Goal: Register for event/course

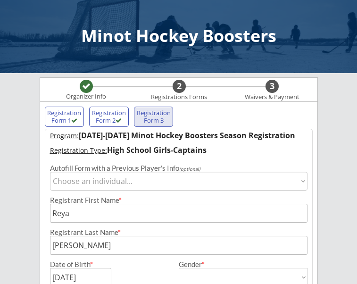
select select ""[DEMOGRAPHIC_DATA]""
select select ""HS Captains Girls""
select select ""Adult Medium""
select select ""Yes""
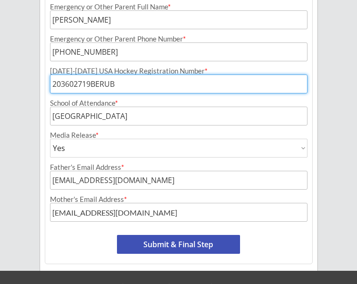
scroll to position [563, 0]
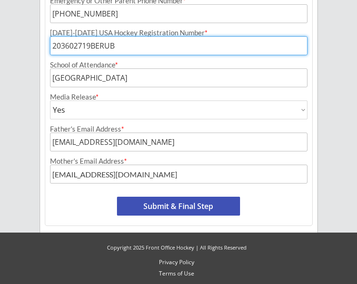
type input "203602719BERUB"
click at [214, 202] on button "Submit & Final Step" at bounding box center [178, 205] width 123 height 19
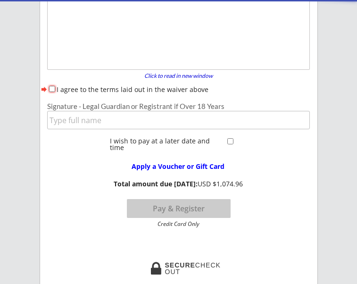
scroll to position [77, 0]
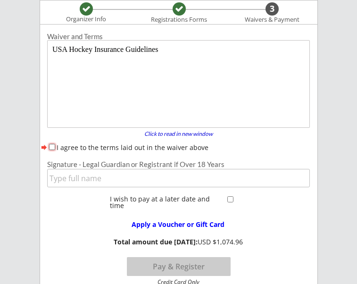
click at [51, 146] on input "I agree to the terms laid out in the waiver above" at bounding box center [52, 147] width 6 height 6
checkbox input "true"
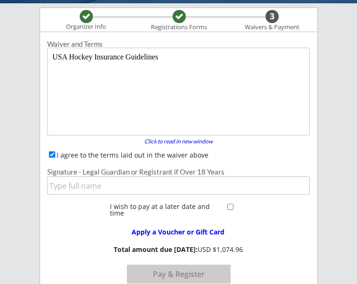
scroll to position [66, 0]
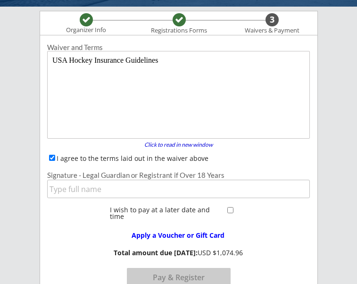
click at [88, 192] on input "input" at bounding box center [178, 188] width 262 height 18
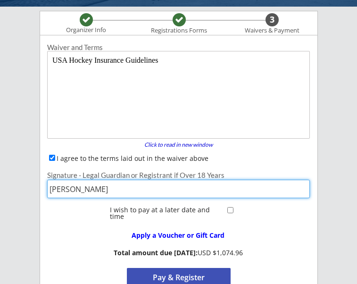
type input "[PERSON_NAME]"
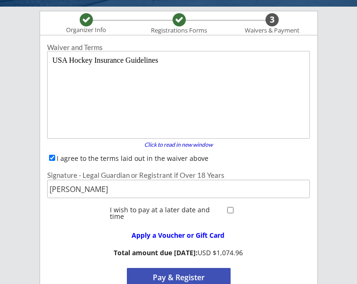
click at [231, 209] on input "checkbox" at bounding box center [230, 210] width 6 height 6
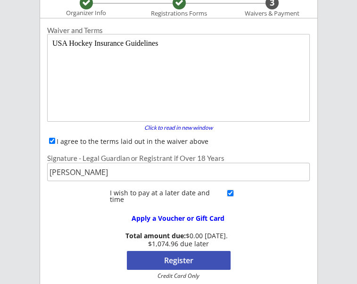
scroll to position [88, 0]
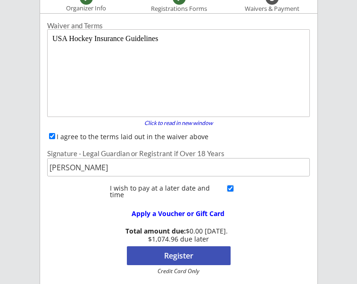
click at [229, 187] on input "checkbox" at bounding box center [230, 188] width 6 height 6
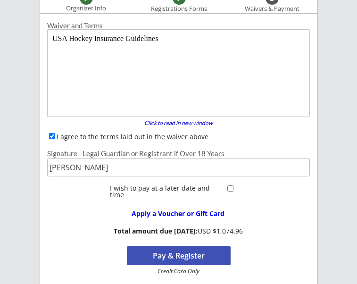
click at [229, 187] on input "checkbox" at bounding box center [230, 188] width 6 height 6
click at [230, 187] on input "checkbox" at bounding box center [230, 188] width 6 height 6
checkbox input "true"
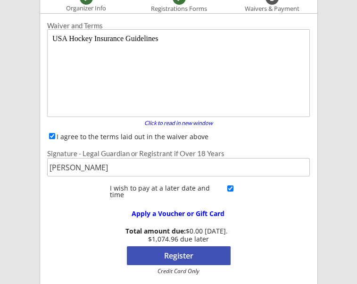
click at [220, 255] on button "Register" at bounding box center [179, 255] width 104 height 19
